Goal: Information Seeking & Learning: Learn about a topic

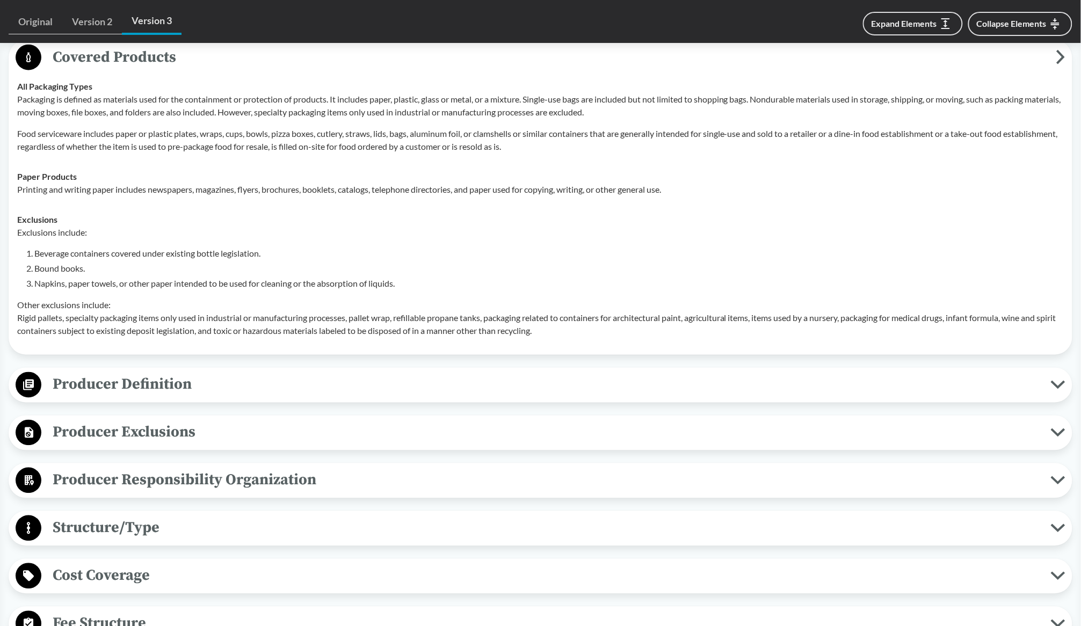
scroll to position [470, 0]
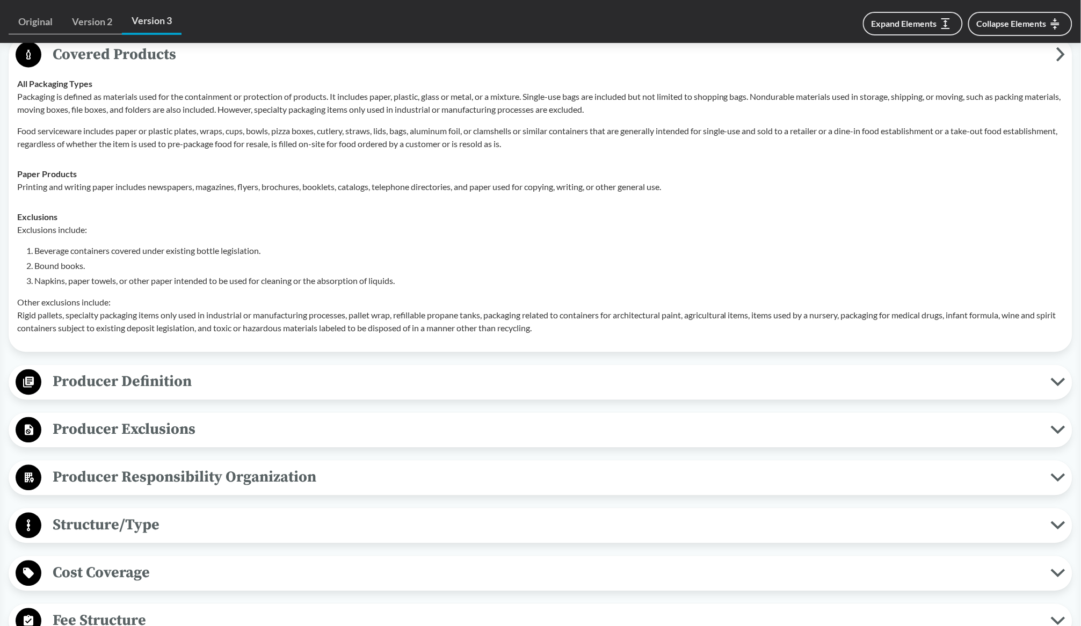
click at [191, 380] on span "Producer Definition" at bounding box center [545, 382] width 1009 height 24
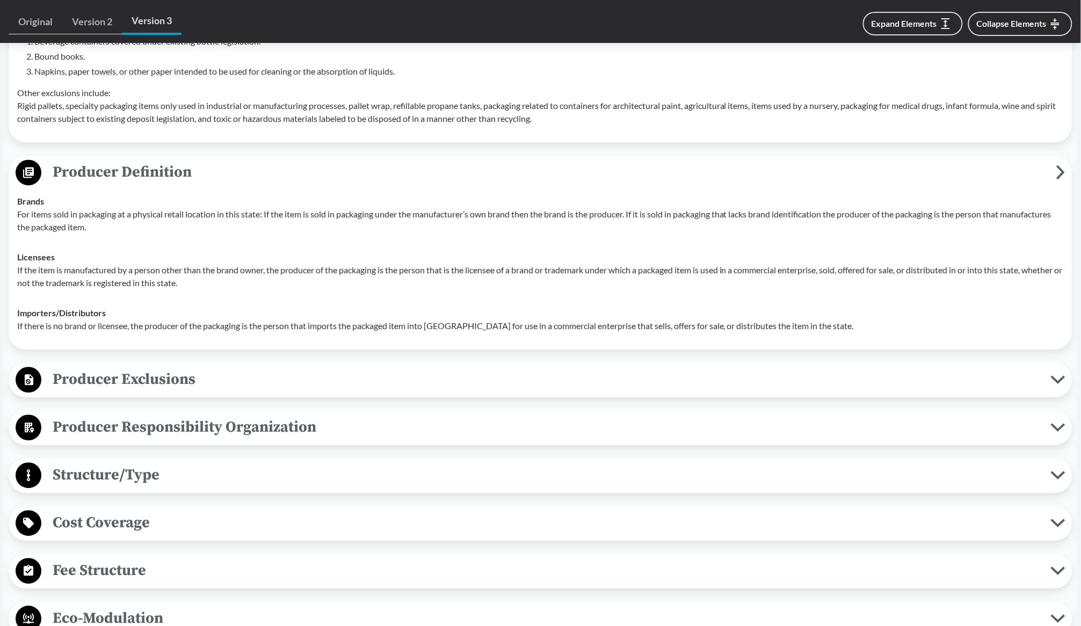
scroll to position [604, 0]
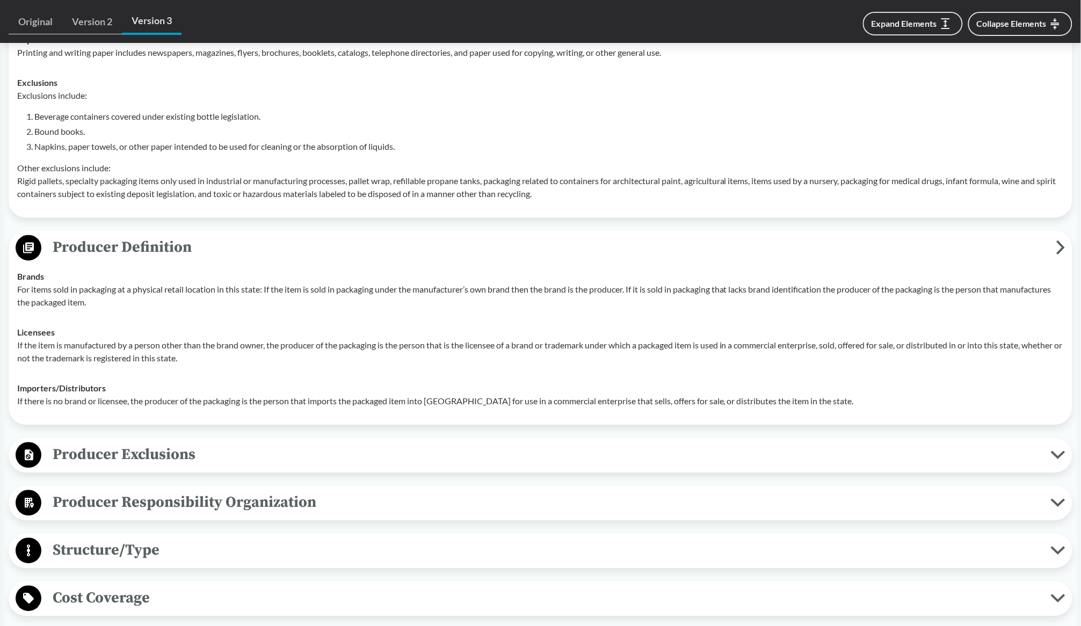
click at [483, 452] on span "Producer Exclusions" at bounding box center [545, 455] width 1009 height 24
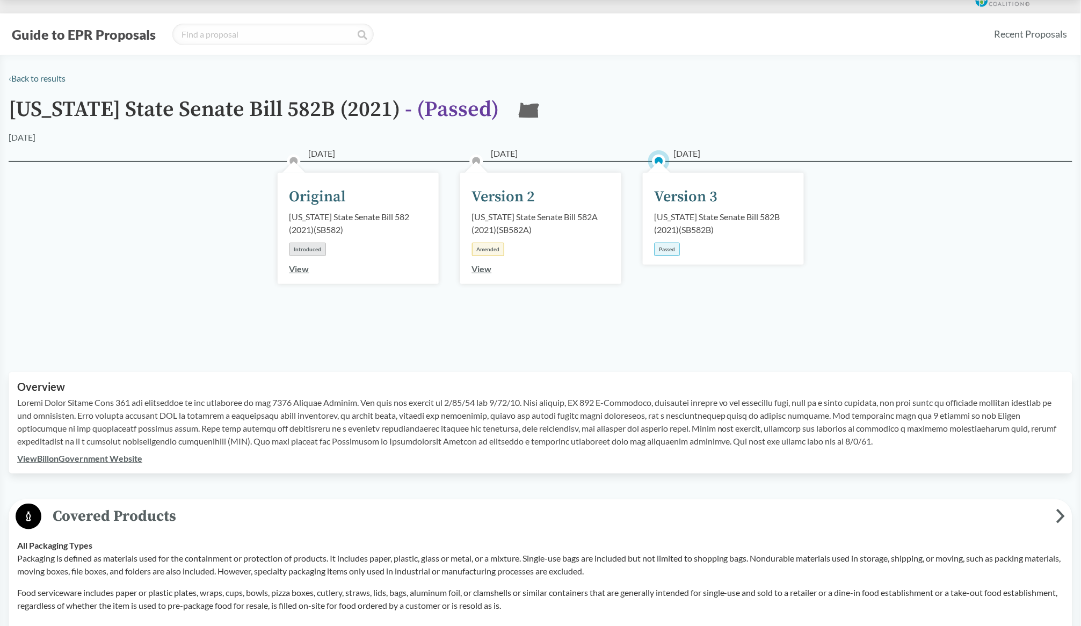
scroll to position [0, 0]
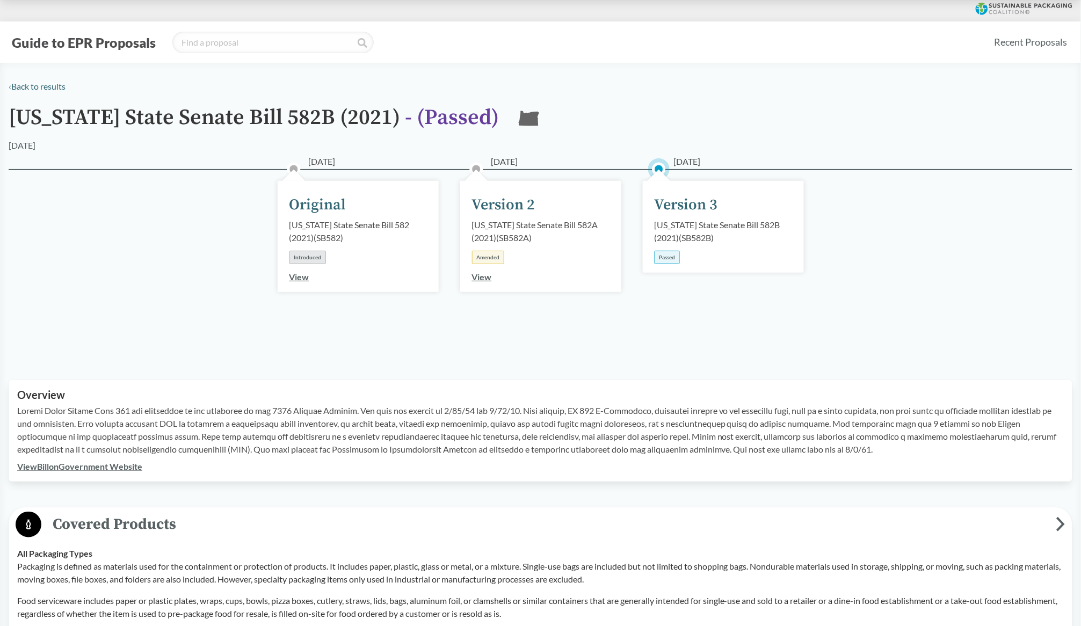
click at [676, 204] on div "Version 3" at bounding box center [685, 205] width 63 height 23
click at [667, 254] on div "Passed" at bounding box center [666, 257] width 25 height 13
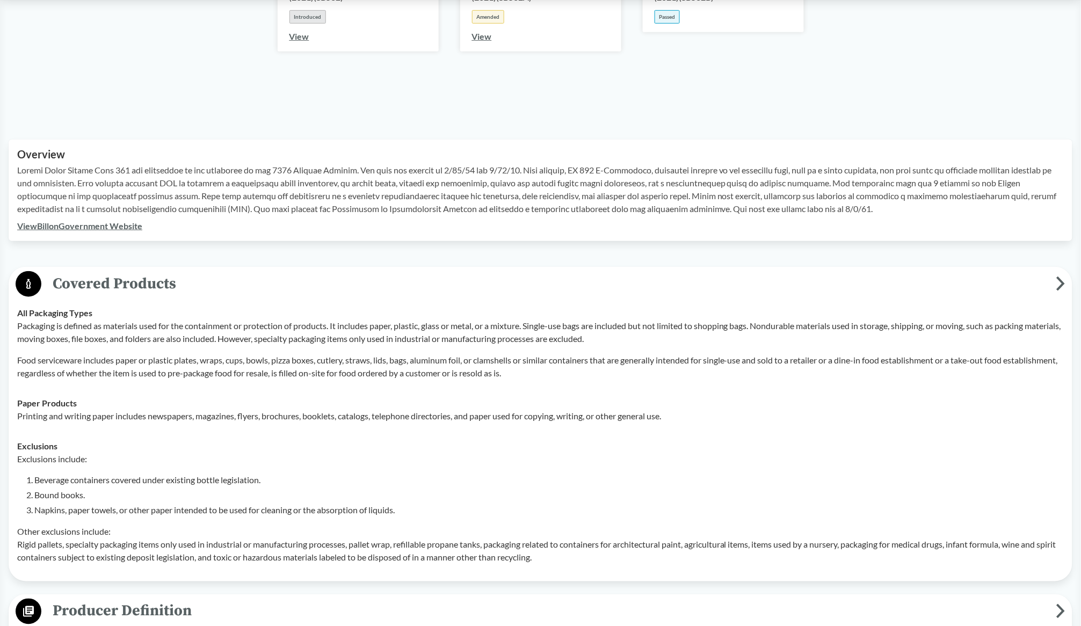
scroll to position [268, 0]
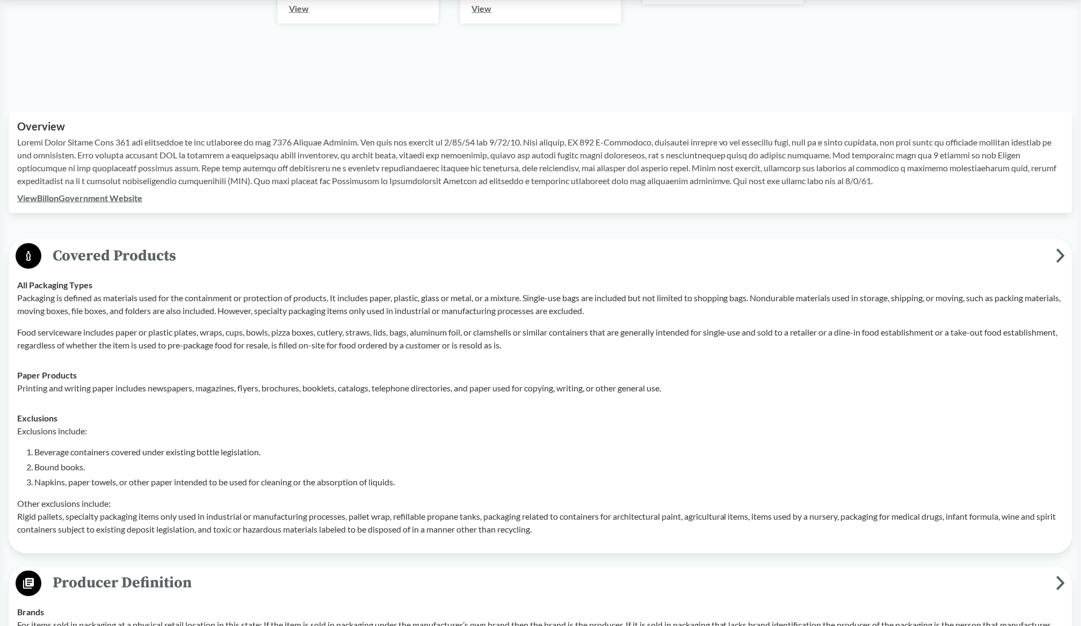
click at [1057, 252] on icon at bounding box center [1060, 256] width 9 height 14
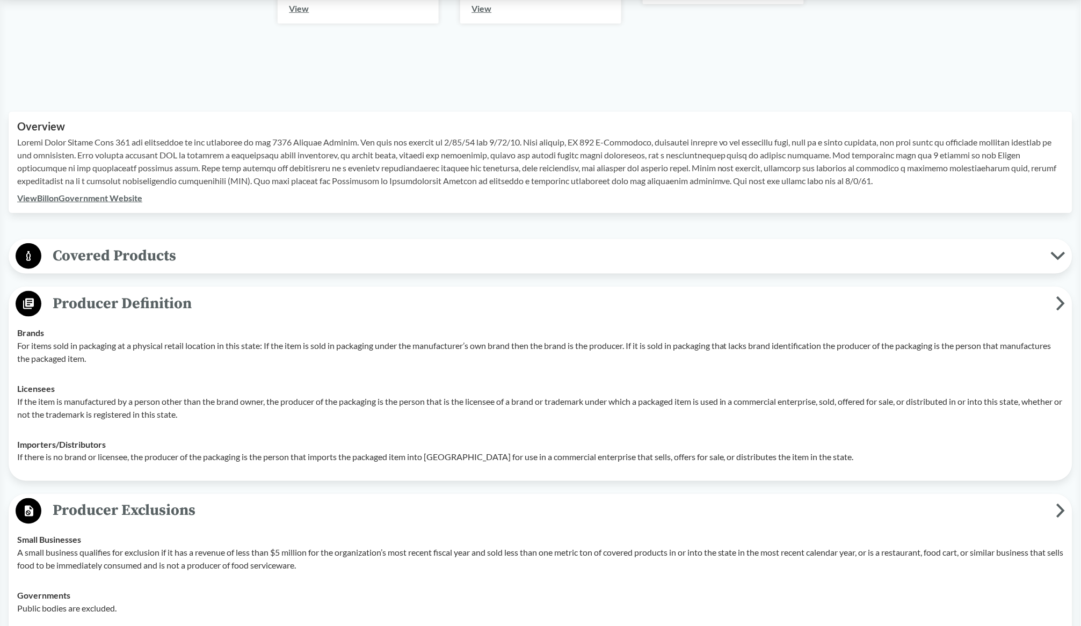
click at [1057, 250] on button "Covered Products" at bounding box center [540, 256] width 1056 height 27
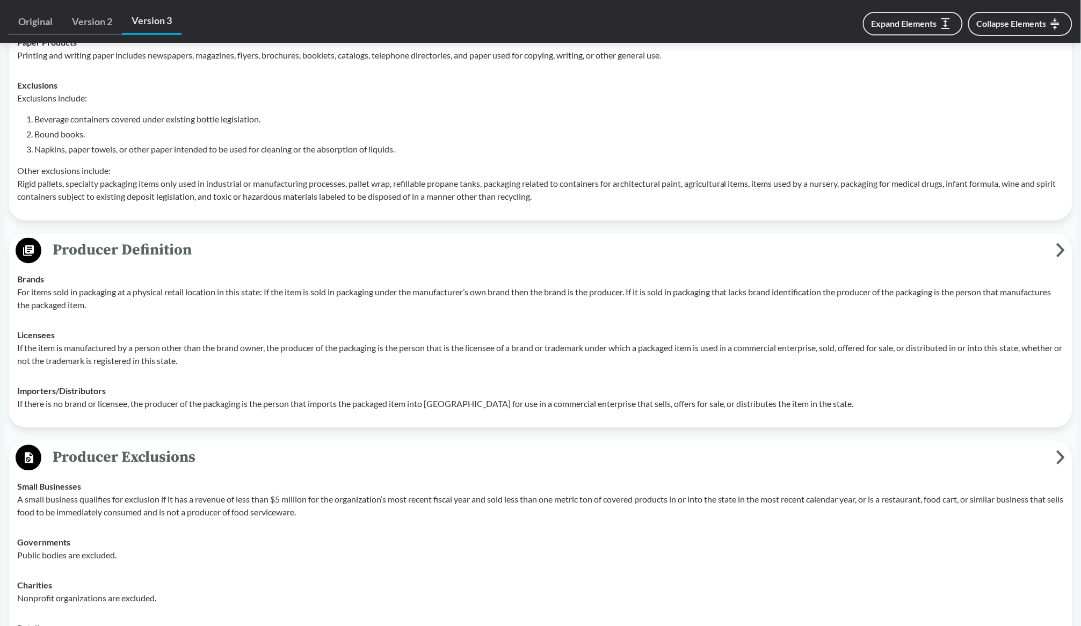
scroll to position [604, 0]
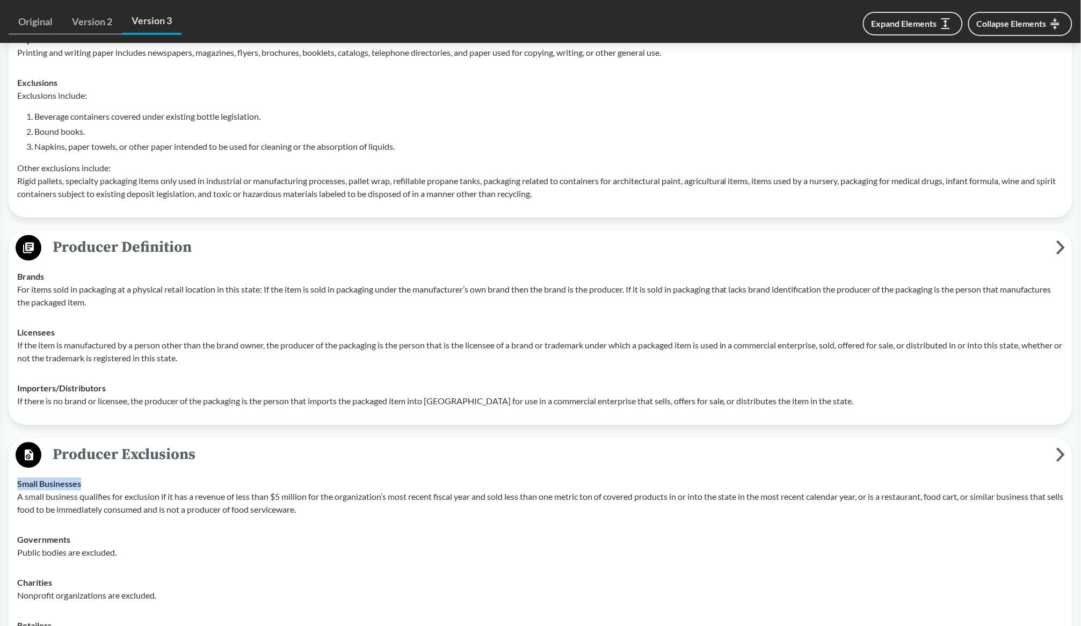
drag, startPoint x: 9, startPoint y: 497, endPoint x: 247, endPoint y: 489, distance: 238.5
click at [247, 489] on div "Producer Exclusions Small Businesses A small business qualifies for exclusion i…" at bounding box center [541, 550] width 1064 height 224
click at [259, 511] on p "A small business qualifies for exclusion if it has a revenue of less than $5 mi…" at bounding box center [540, 504] width 1046 height 26
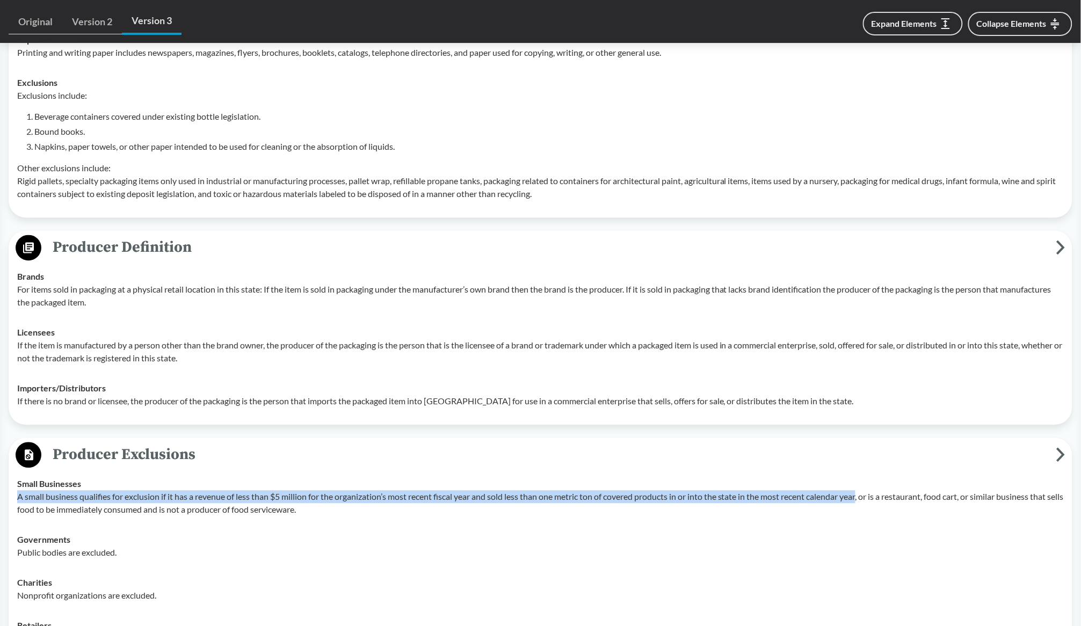
drag, startPoint x: 13, startPoint y: 498, endPoint x: 866, endPoint y: 492, distance: 852.6
click at [866, 492] on td "Small Businesses A small business qualifies for exclusion if it has a revenue o…" at bounding box center [540, 497] width 1056 height 56
copy p "A small business qualifies for exclusion if it has a revenue of less than $5 mi…"
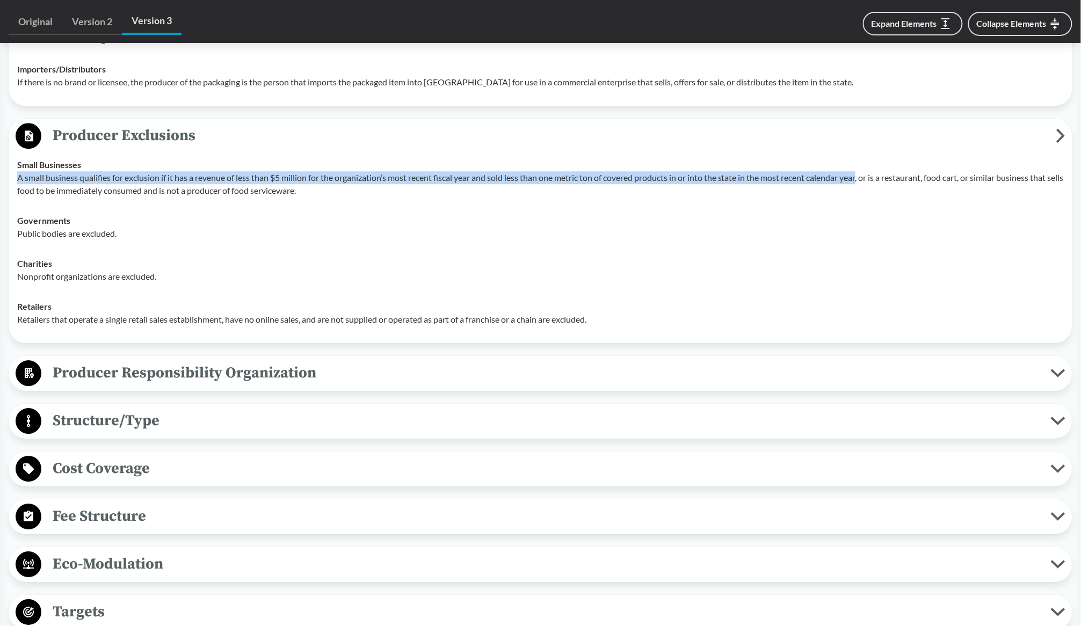
scroll to position [940, 0]
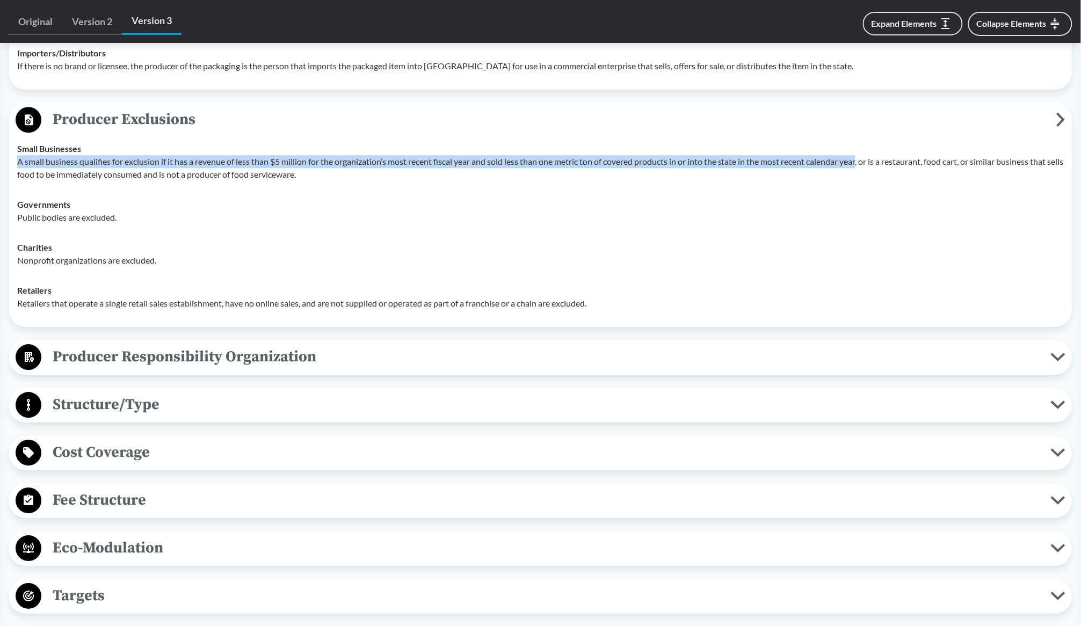
click at [361, 352] on span "Producer Responsibility Organization" at bounding box center [545, 357] width 1009 height 24
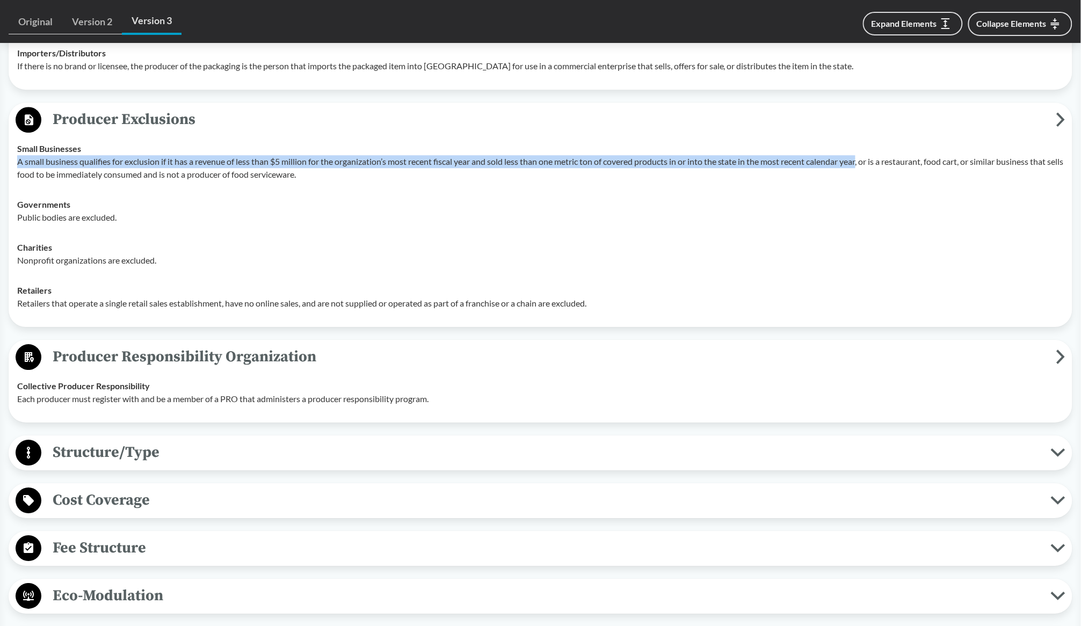
click at [368, 445] on span "Structure/Type" at bounding box center [545, 452] width 1009 height 24
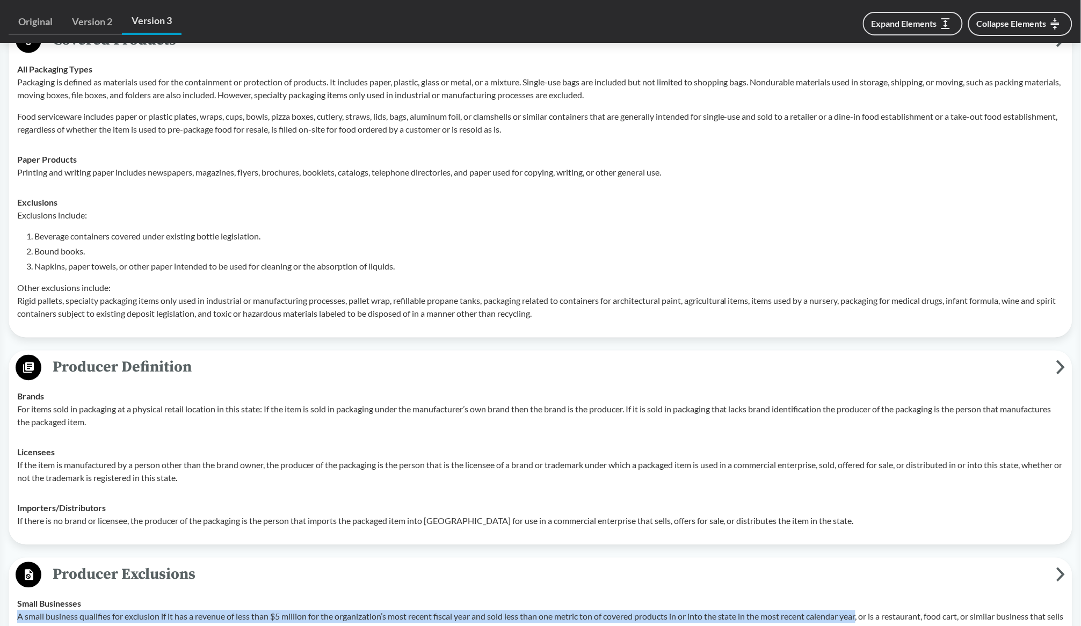
scroll to position [470, 0]
